Goal: Information Seeking & Learning: Learn about a topic

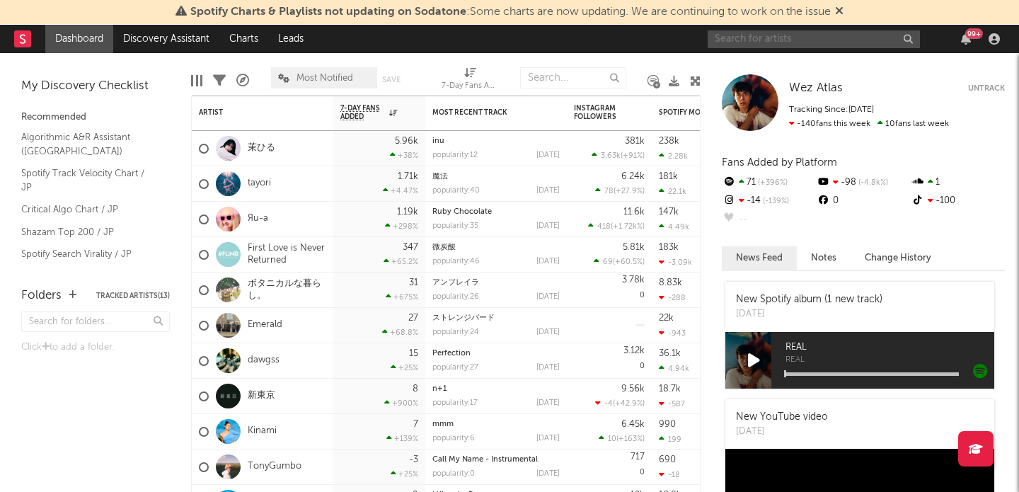
click at [802, 40] on input "text" at bounding box center [814, 39] width 212 height 18
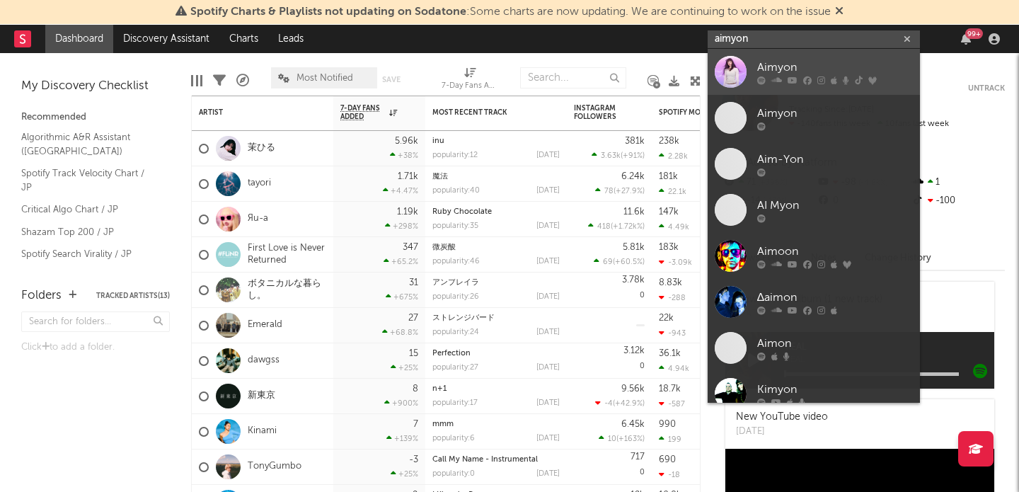
type input "aimyon"
click at [799, 62] on div "Aimyon" at bounding box center [835, 67] width 156 height 17
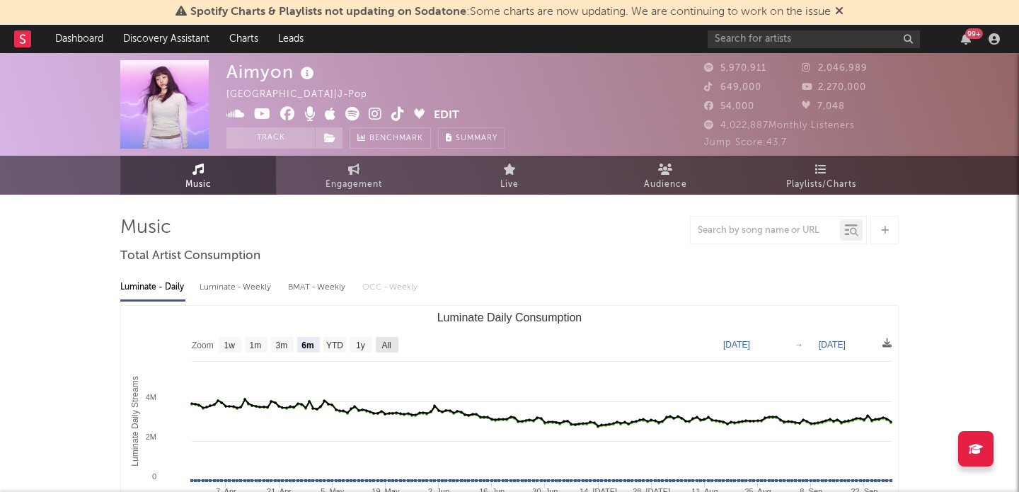
click at [388, 345] on text "All" at bounding box center [386, 346] width 9 height 10
select select "All"
type input "[DATE]"
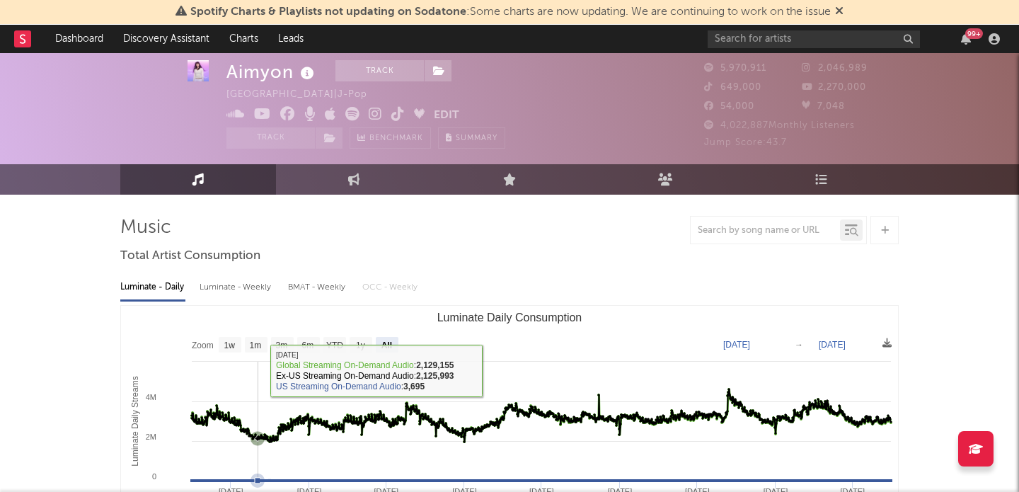
scroll to position [113, 0]
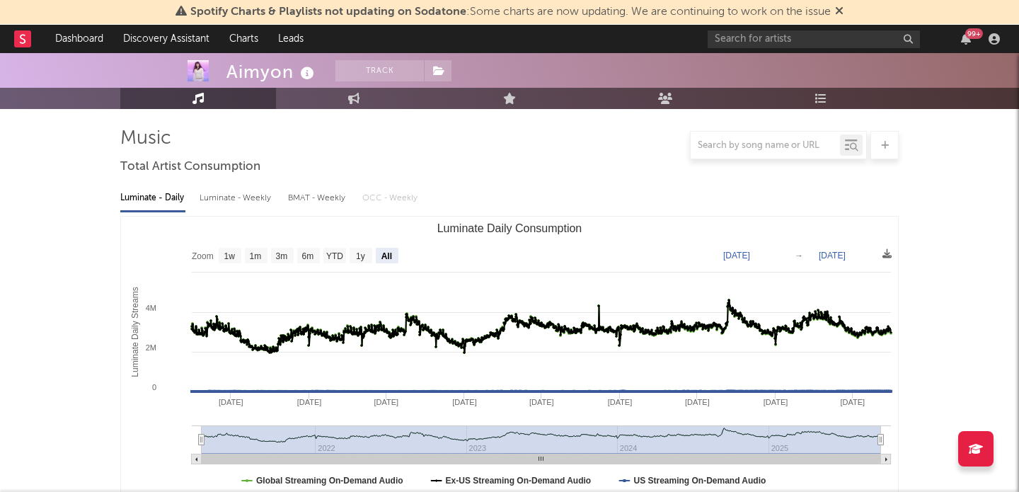
scroll to position [0, 0]
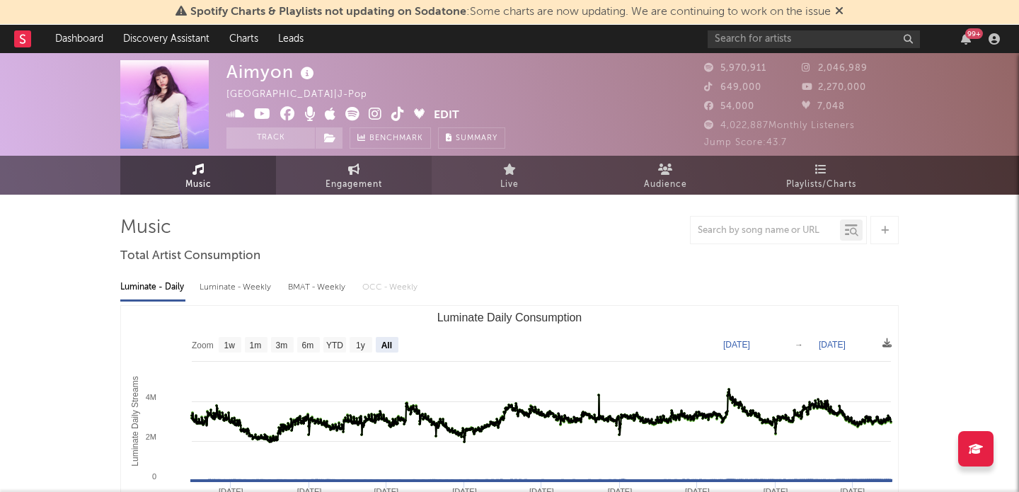
click at [360, 180] on span "Engagement" at bounding box center [354, 184] width 57 height 17
select select "1w"
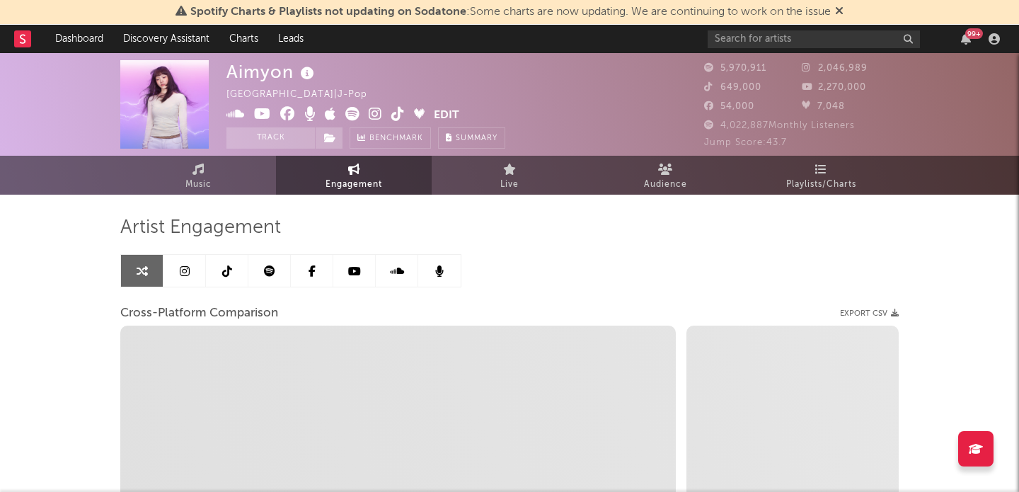
click at [233, 270] on link at bounding box center [227, 271] width 42 height 32
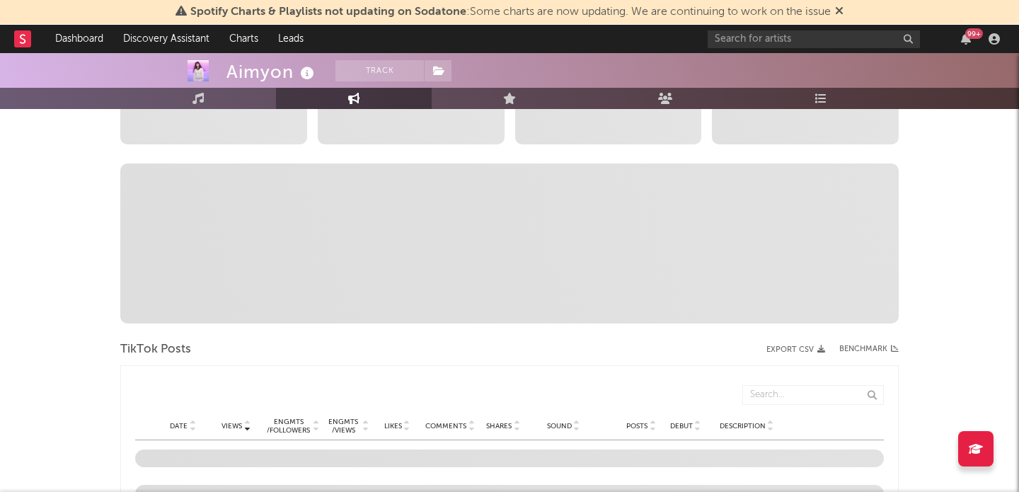
scroll to position [376, 0]
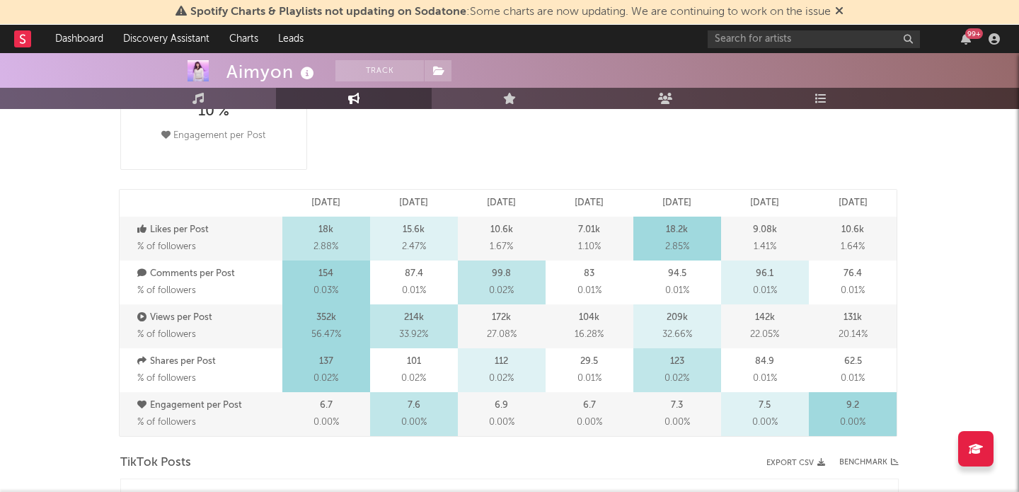
select select "6m"
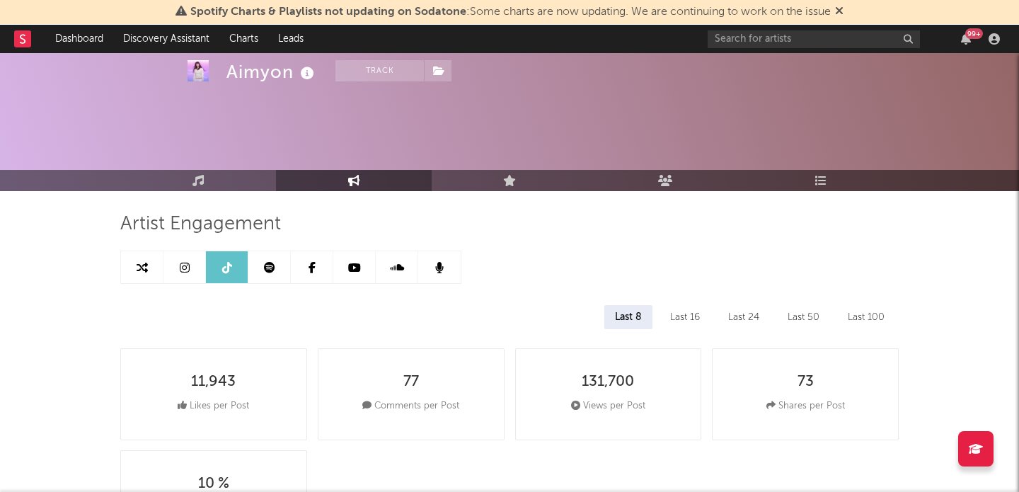
scroll to position [0, 0]
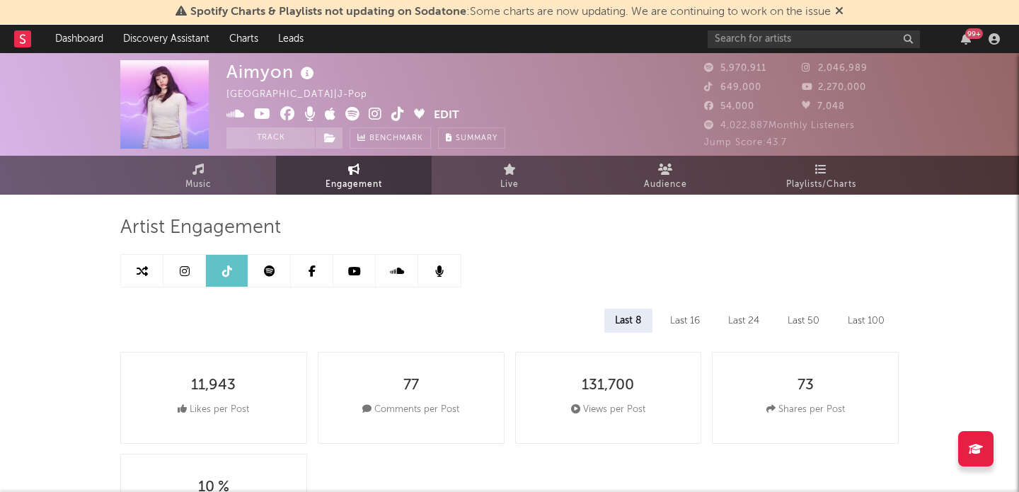
click at [194, 270] on link at bounding box center [185, 271] width 42 height 32
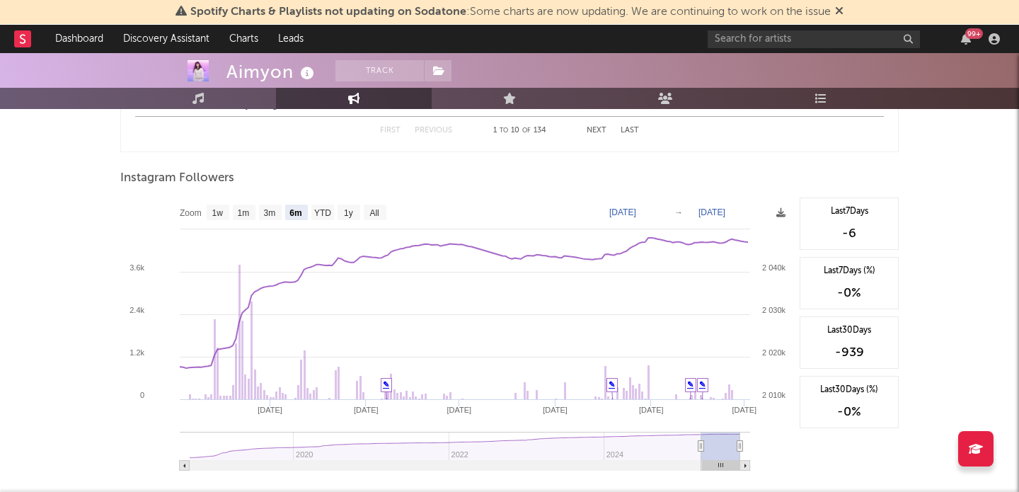
scroll to position [2135, 0]
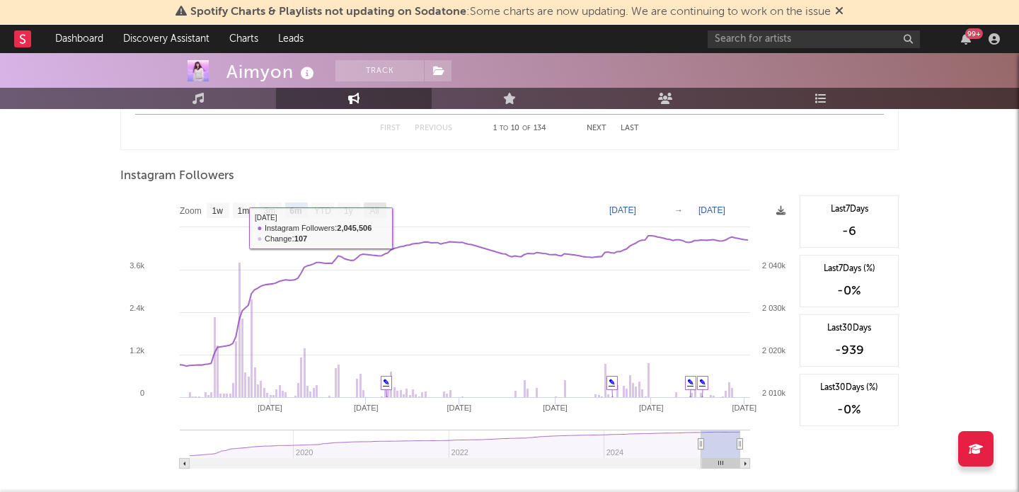
click at [374, 207] on text "All" at bounding box center [374, 211] width 9 height 10
select select "All"
type input "[DATE]"
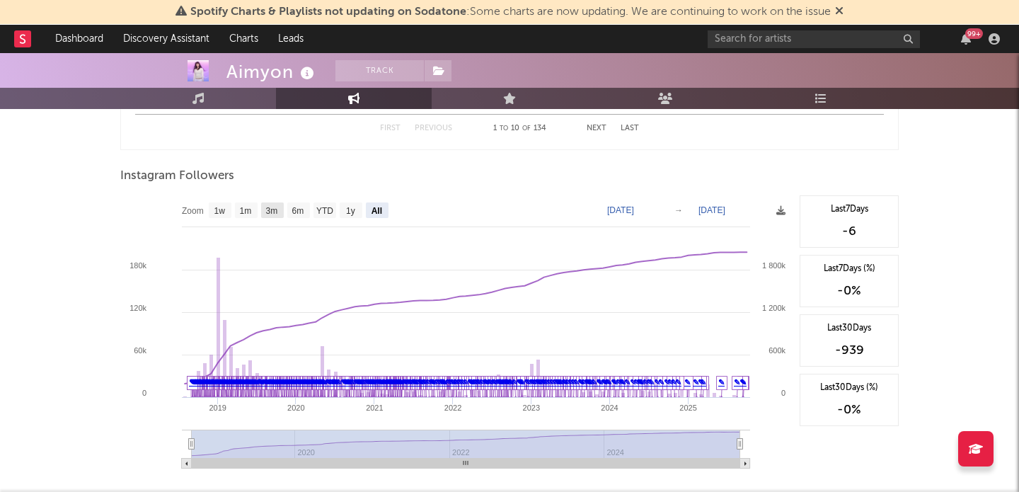
click at [276, 213] on text "3m" at bounding box center [272, 211] width 12 height 10
select select "3m"
type input "[DATE]"
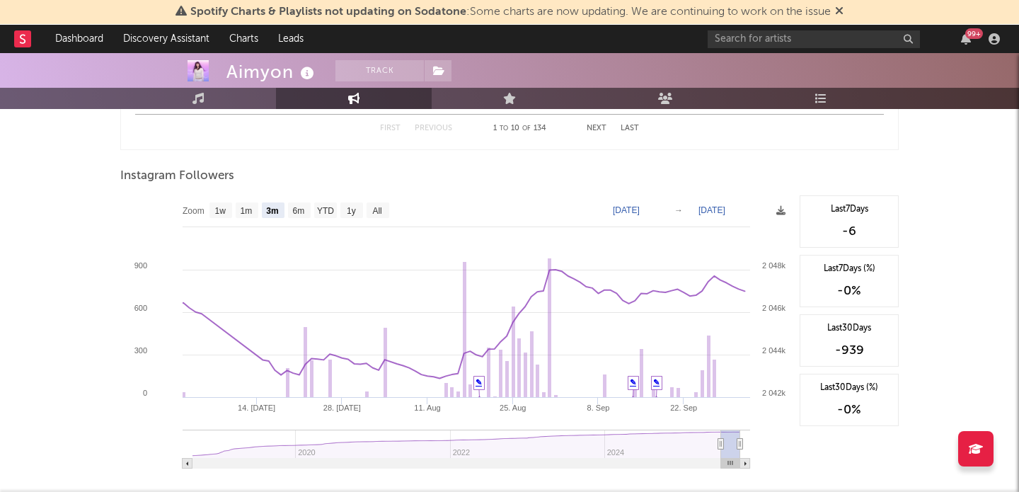
click at [297, 208] on text "6m" at bounding box center [299, 211] width 12 height 10
select select "6m"
type input "[DATE]"
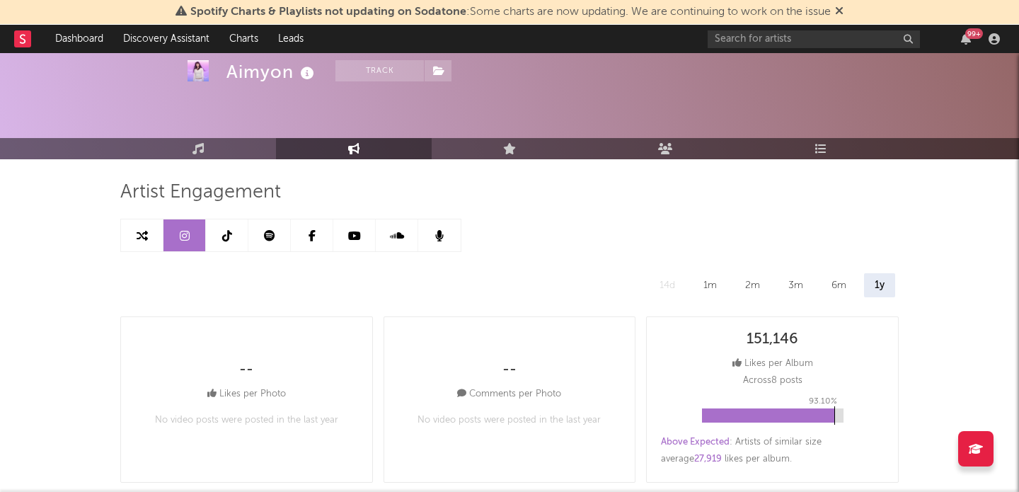
scroll to position [0, 0]
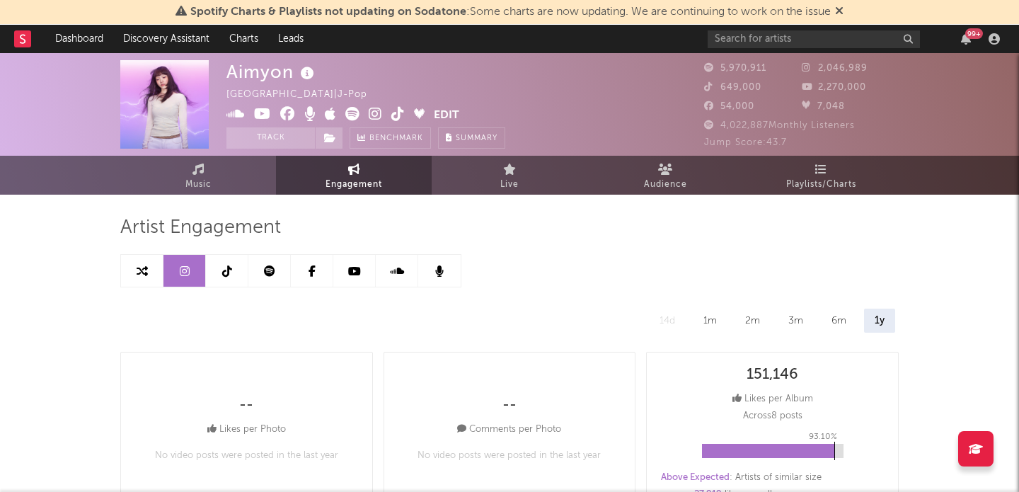
click at [362, 275] on link at bounding box center [354, 271] width 42 height 32
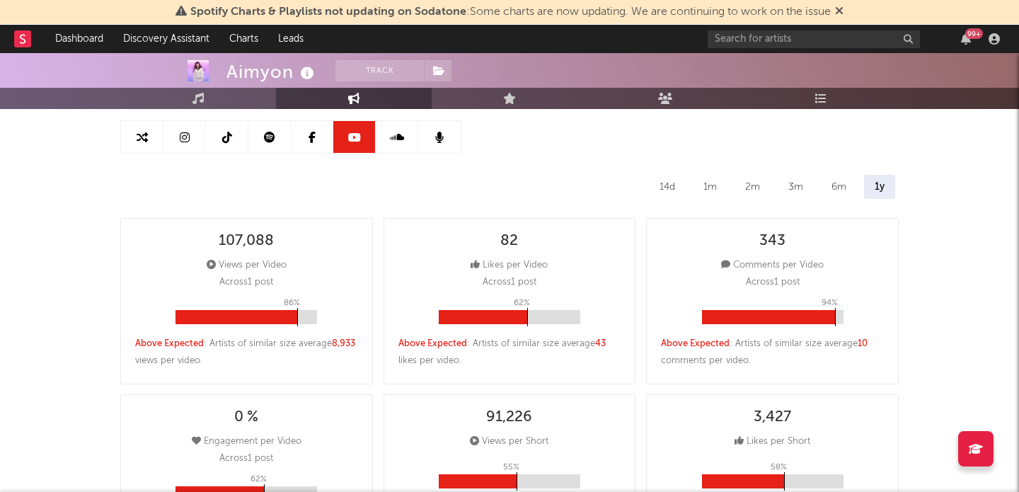
scroll to position [135, 0]
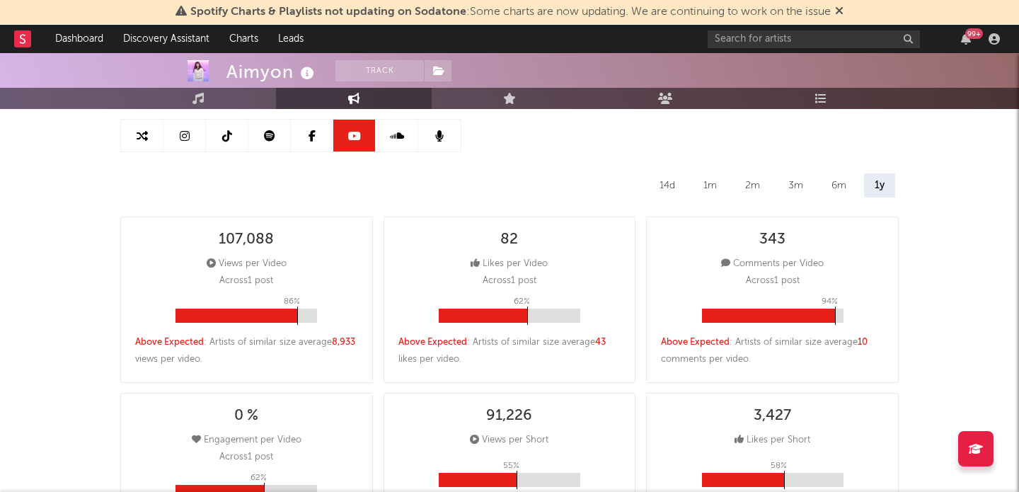
select select "6m"
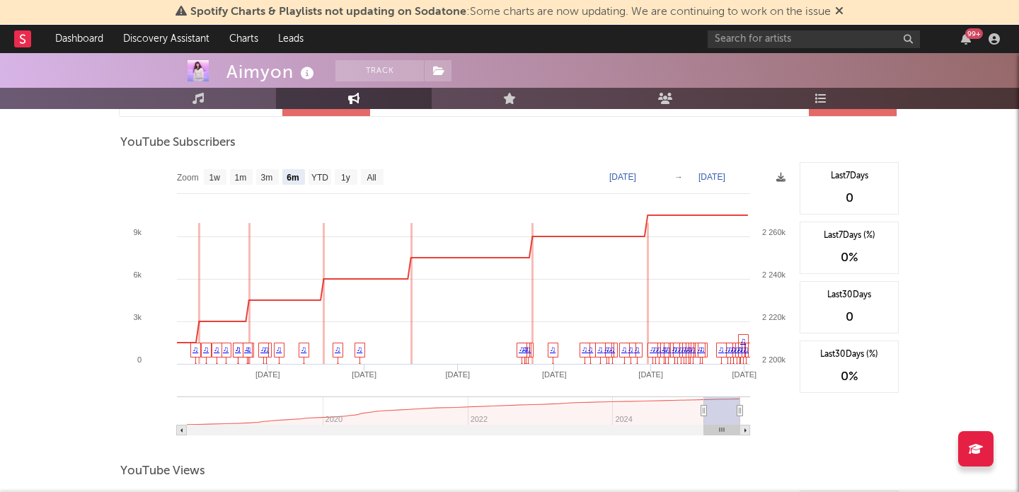
scroll to position [1136, 0]
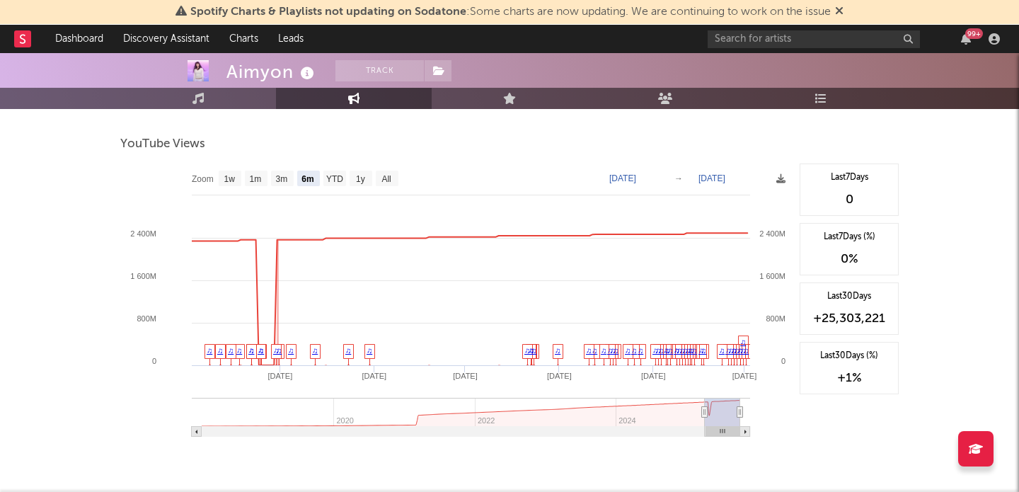
scroll to position [1480, 0]
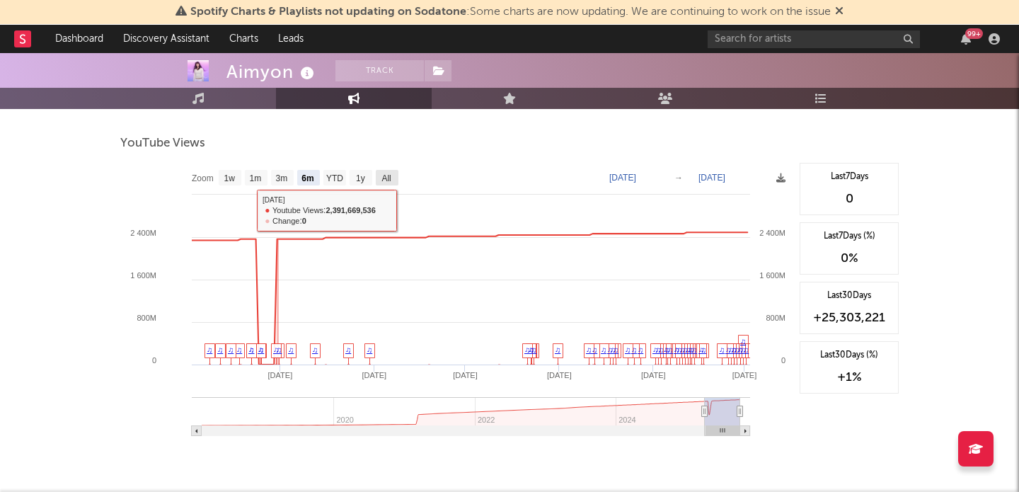
click at [383, 176] on text "All" at bounding box center [386, 178] width 9 height 10
select select "All"
type input "[DATE]"
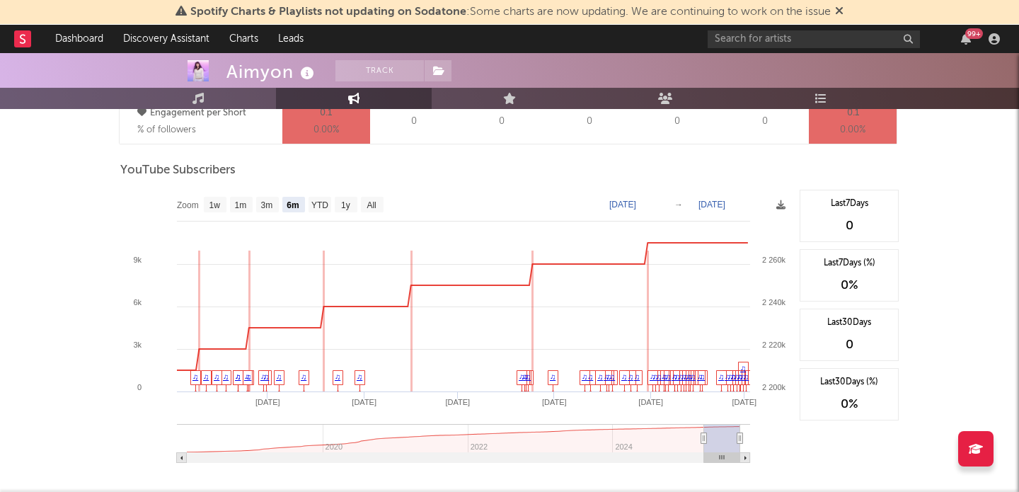
scroll to position [1077, 0]
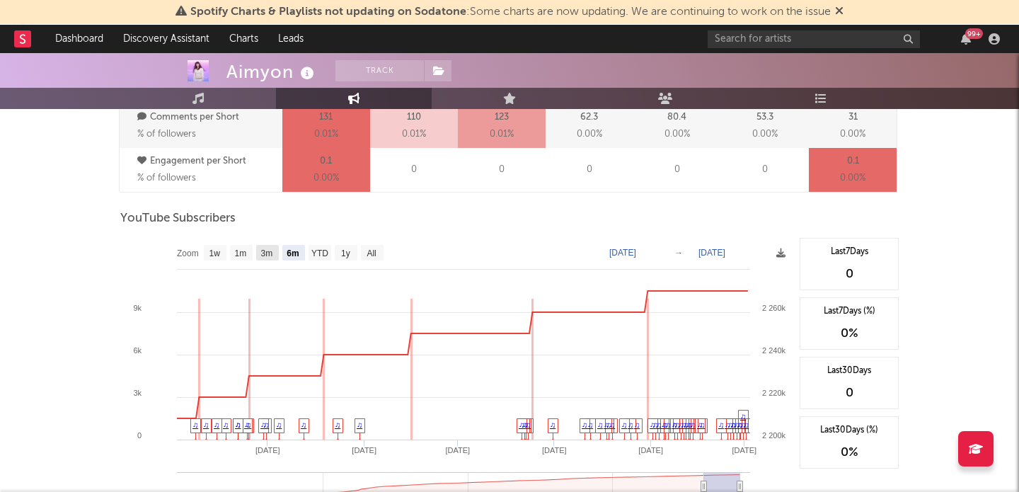
click at [272, 259] on rect at bounding box center [267, 253] width 23 height 16
select select "3m"
type input "[DATE]"
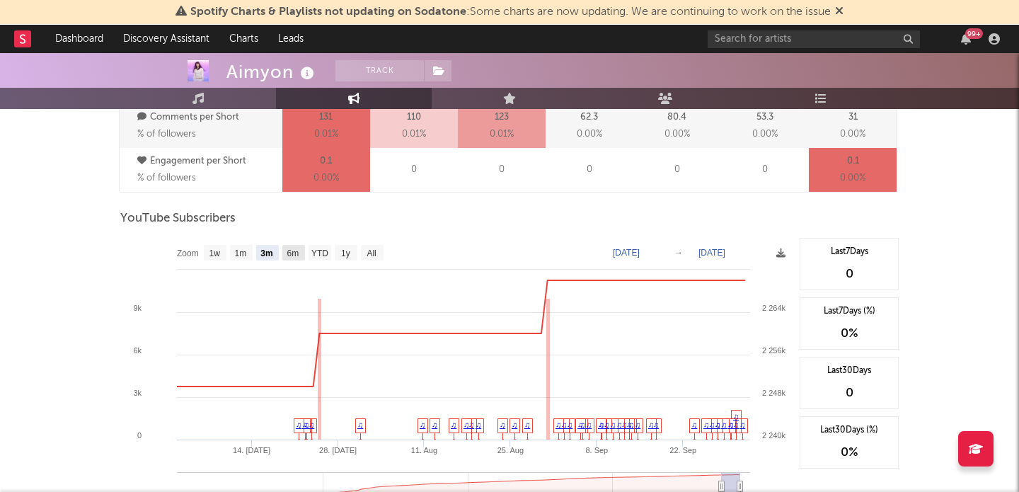
click at [292, 255] on text "6m" at bounding box center [293, 253] width 12 height 10
select select "6m"
type input "[DATE]"
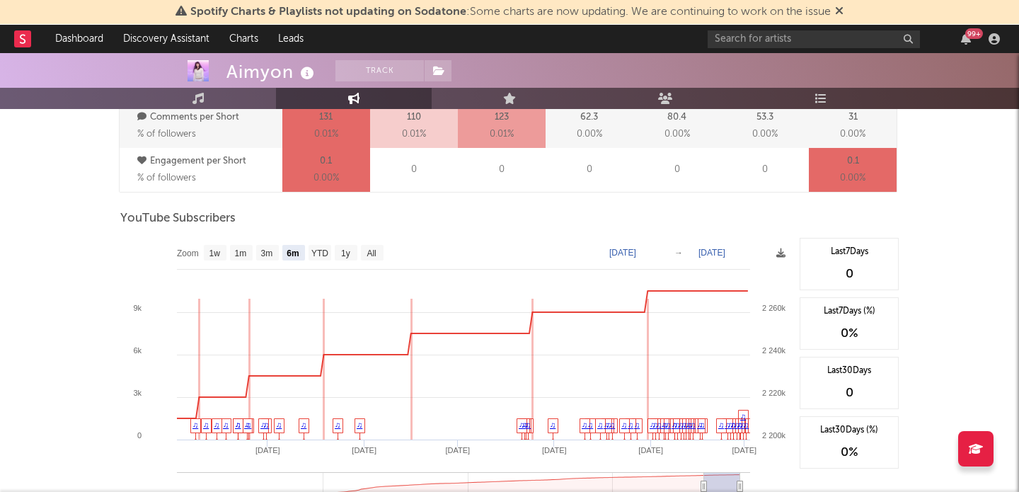
click at [333, 249] on rect at bounding box center [456, 379] width 673 height 283
click at [339, 254] on rect at bounding box center [346, 253] width 23 height 16
select select "1y"
type input "[DATE]"
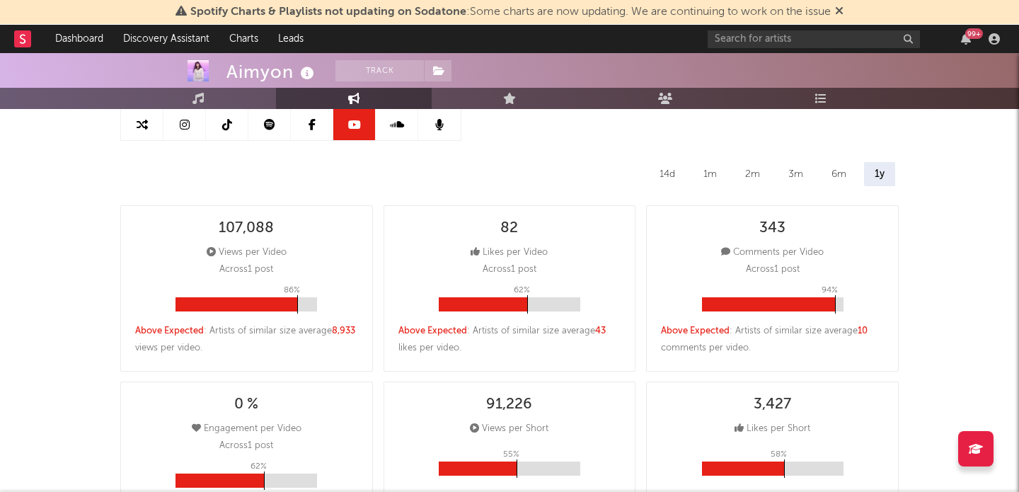
scroll to position [0, 0]
